Goal: Task Accomplishment & Management: Complete application form

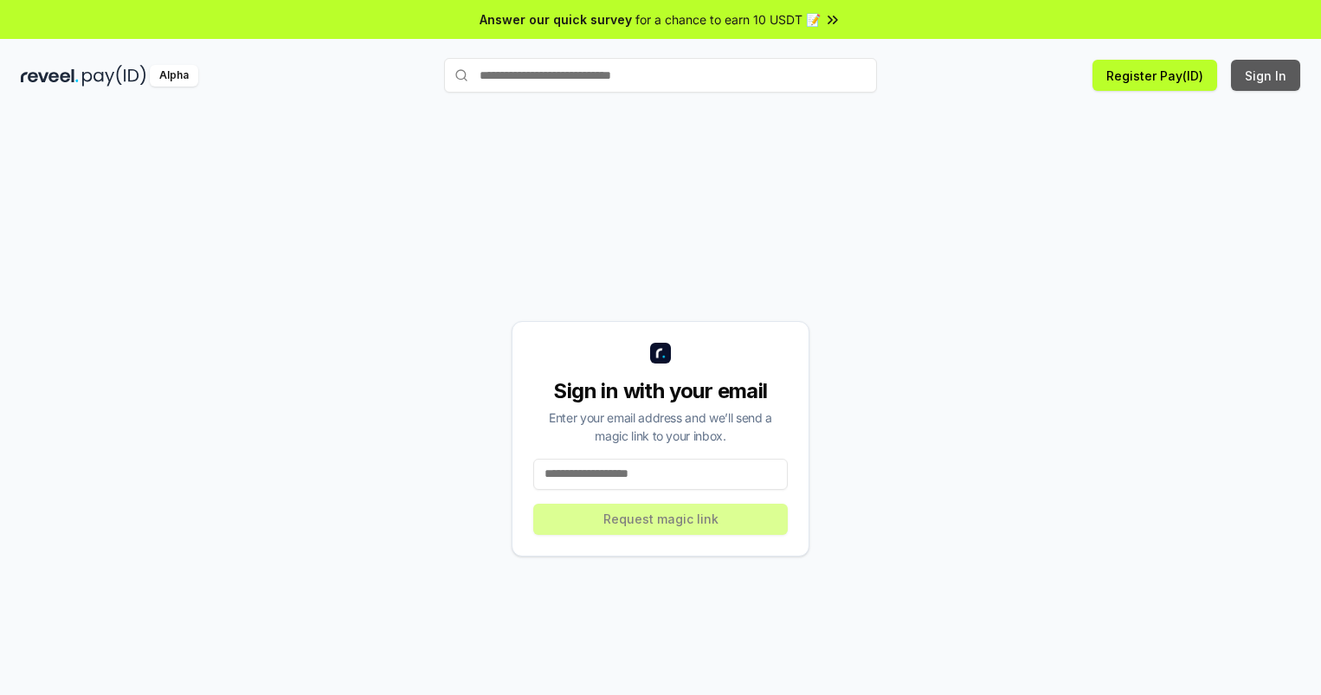
click at [1267, 75] on button "Sign In" at bounding box center [1265, 75] width 69 height 31
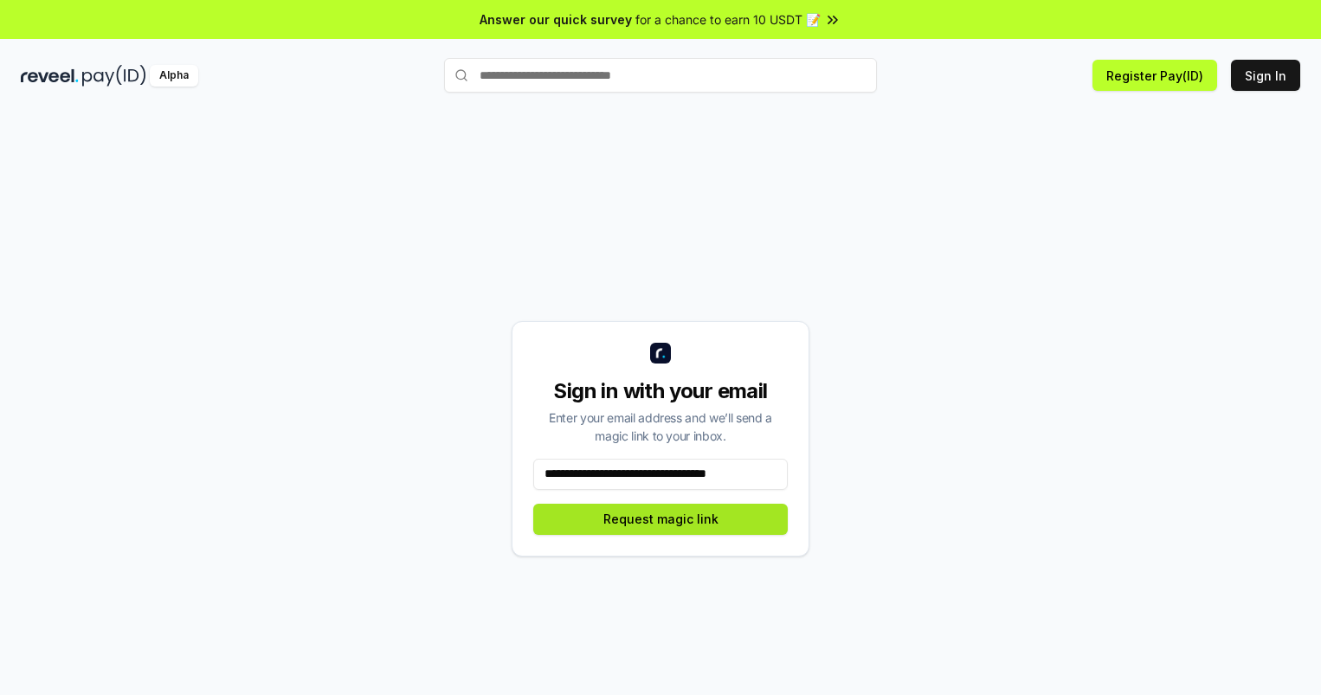
type input "**********"
click at [661, 519] on button "Request magic link" at bounding box center [660, 519] width 255 height 31
